Goal: Information Seeking & Learning: Learn about a topic

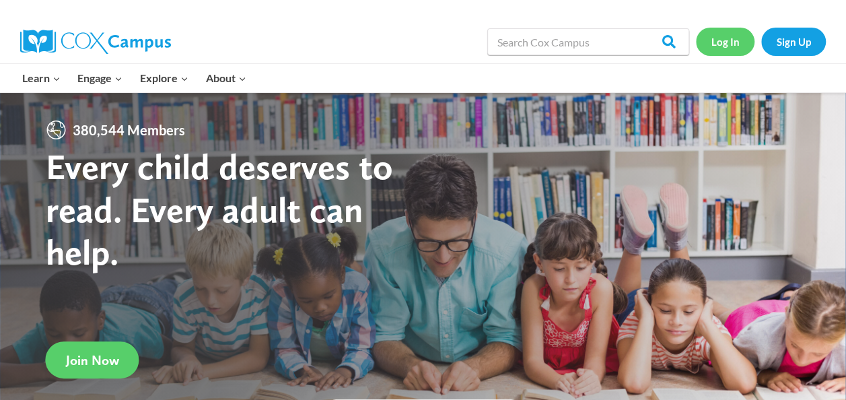
click at [716, 43] on link "Log In" at bounding box center [725, 42] width 59 height 28
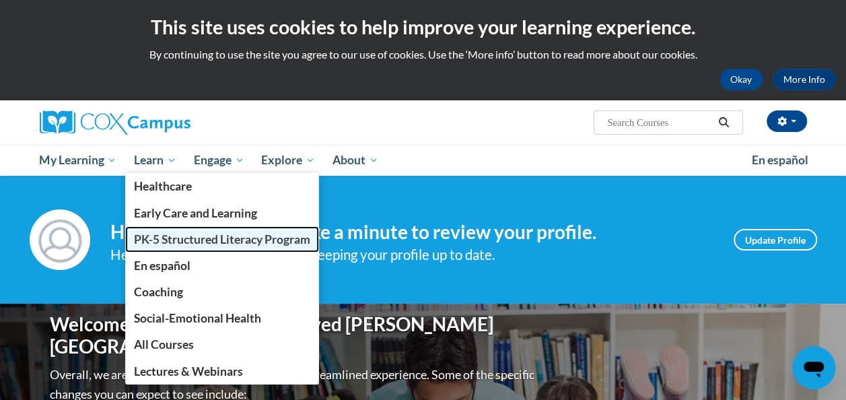
click at [179, 242] on span "PK-5 Structured Literacy Program" at bounding box center [222, 239] width 176 height 14
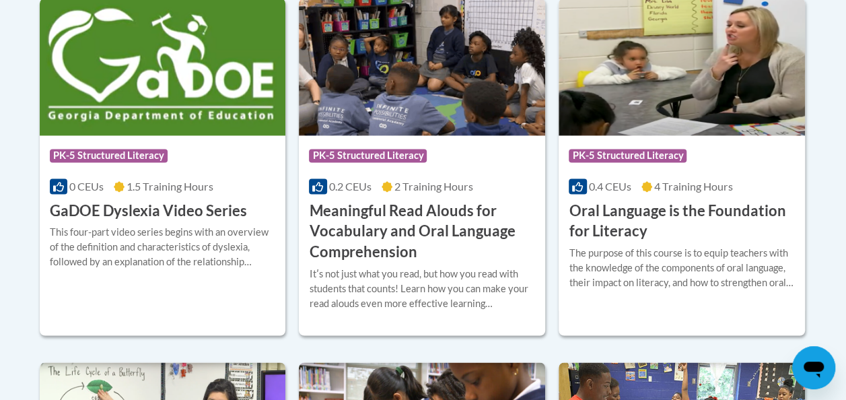
scroll to position [1006, 0]
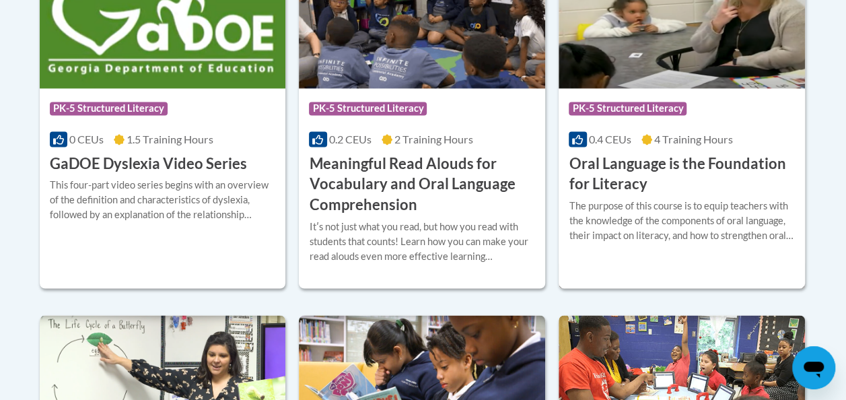
click at [634, 111] on span "PK-5 Structured Literacy" at bounding box center [627, 108] width 118 height 13
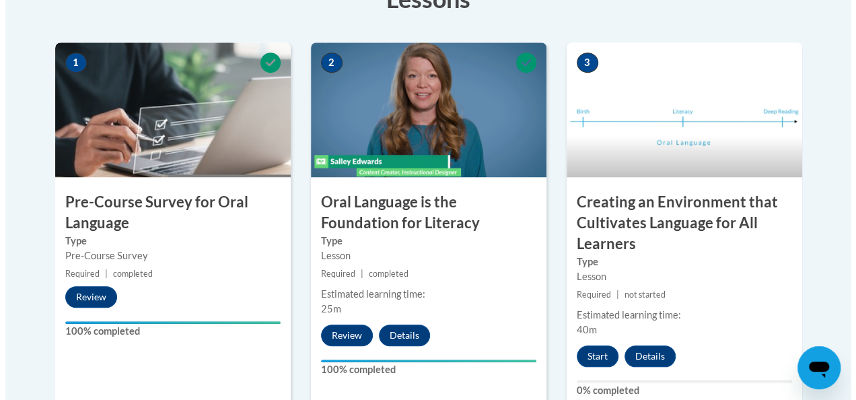
scroll to position [440, 0]
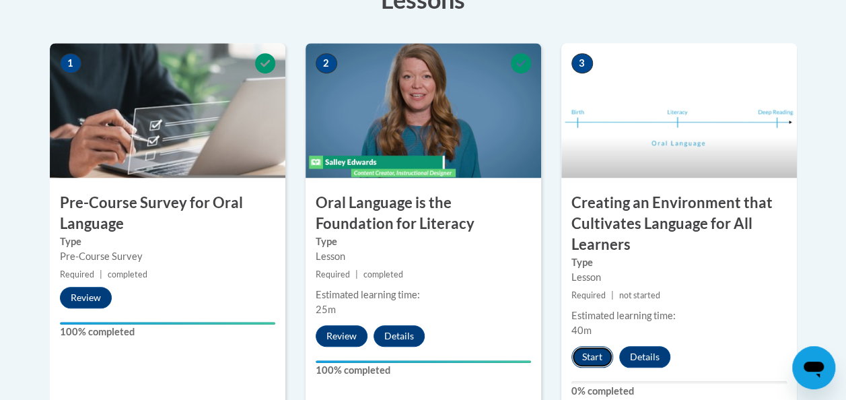
click at [580, 358] on button "Start" at bounding box center [592, 357] width 42 height 22
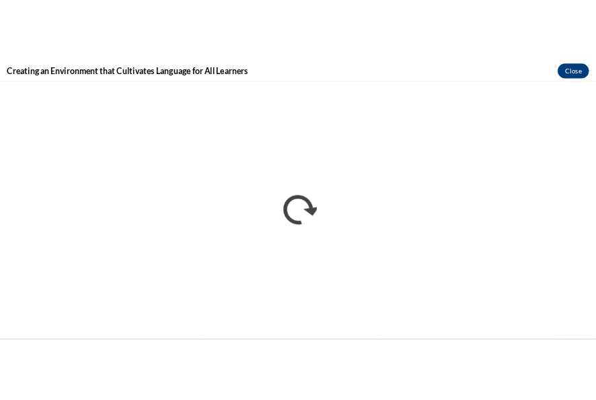
scroll to position [0, 0]
